Goal: Obtain resource: Download file/media

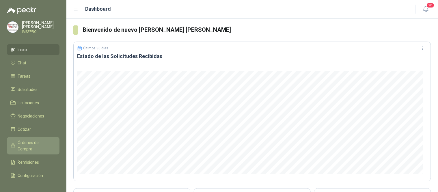
click at [31, 143] on span "Órdenes de Compra" at bounding box center [36, 145] width 36 height 13
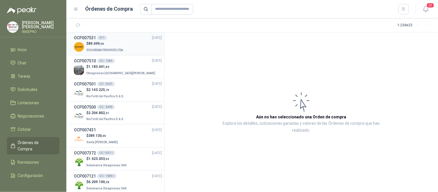
click at [115, 44] on p "$ 89.499 ,90" at bounding box center [105, 43] width 38 height 5
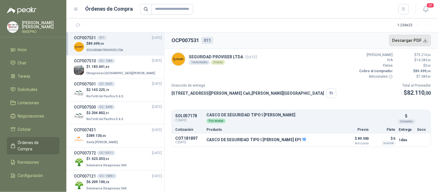
click at [427, 42] on button "Descargar PDF" at bounding box center [410, 41] width 42 height 12
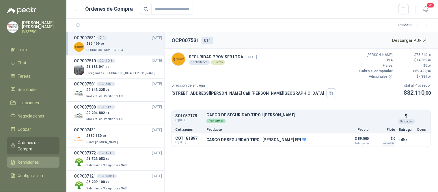
click at [38, 160] on span "Remisiones" at bounding box center [28, 162] width 21 height 6
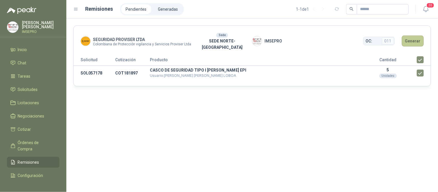
click at [412, 39] on button "Generar" at bounding box center [413, 41] width 22 height 11
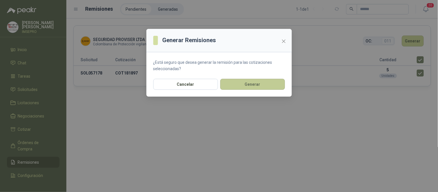
click at [267, 84] on button "Generar" at bounding box center [252, 84] width 65 height 11
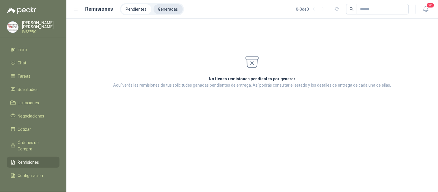
click at [170, 8] on li "Generadas" at bounding box center [168, 9] width 29 height 10
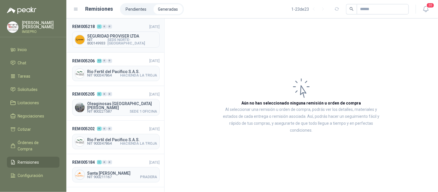
click at [124, 42] on span "SEDE NORTE-[GEOGRAPHIC_DATA]" at bounding box center [132, 41] width 50 height 7
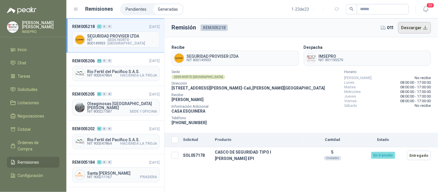
click at [420, 26] on button "Descargar" at bounding box center [414, 28] width 33 height 12
